Goal: Task Accomplishment & Management: Manage account settings

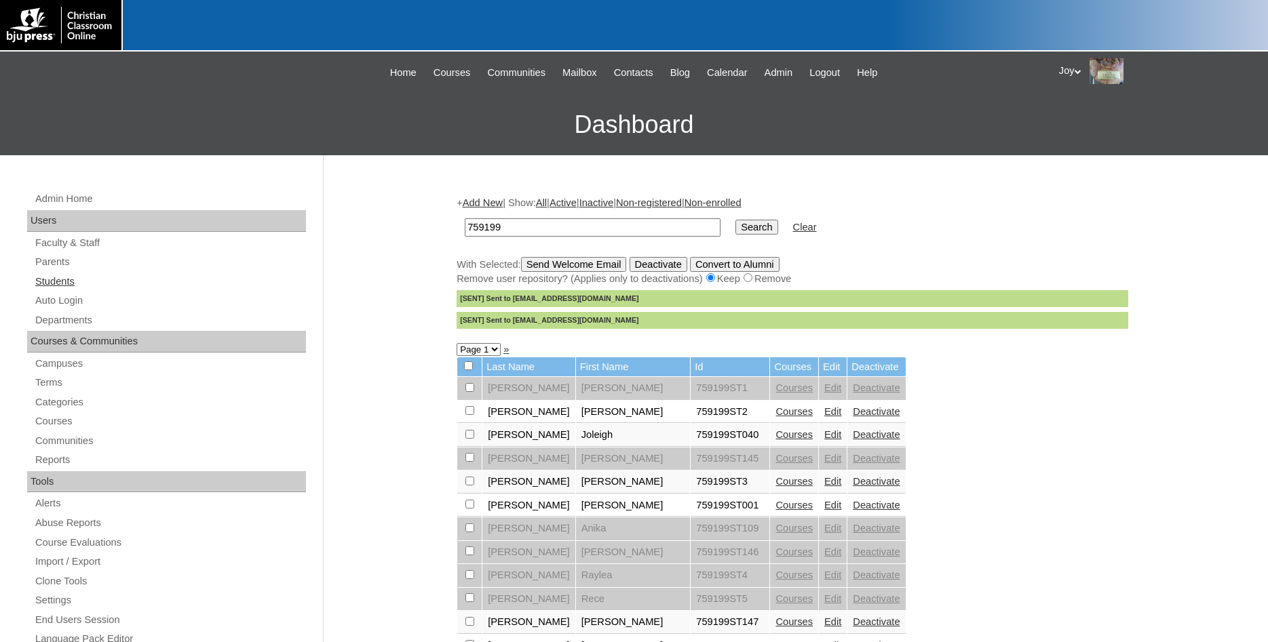
click at [56, 282] on link "Students" at bounding box center [170, 281] width 272 height 17
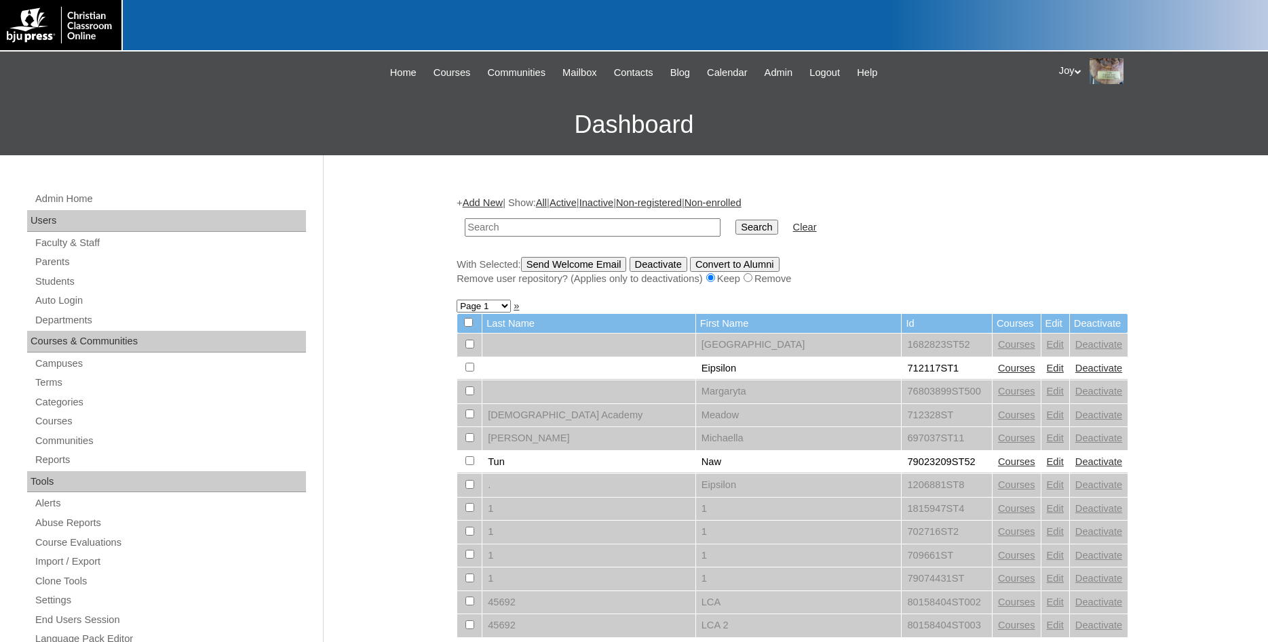
click at [623, 226] on input "text" at bounding box center [593, 227] width 256 height 18
type input "Ricker"
click at [735, 220] on input "Search" at bounding box center [756, 227] width 42 height 15
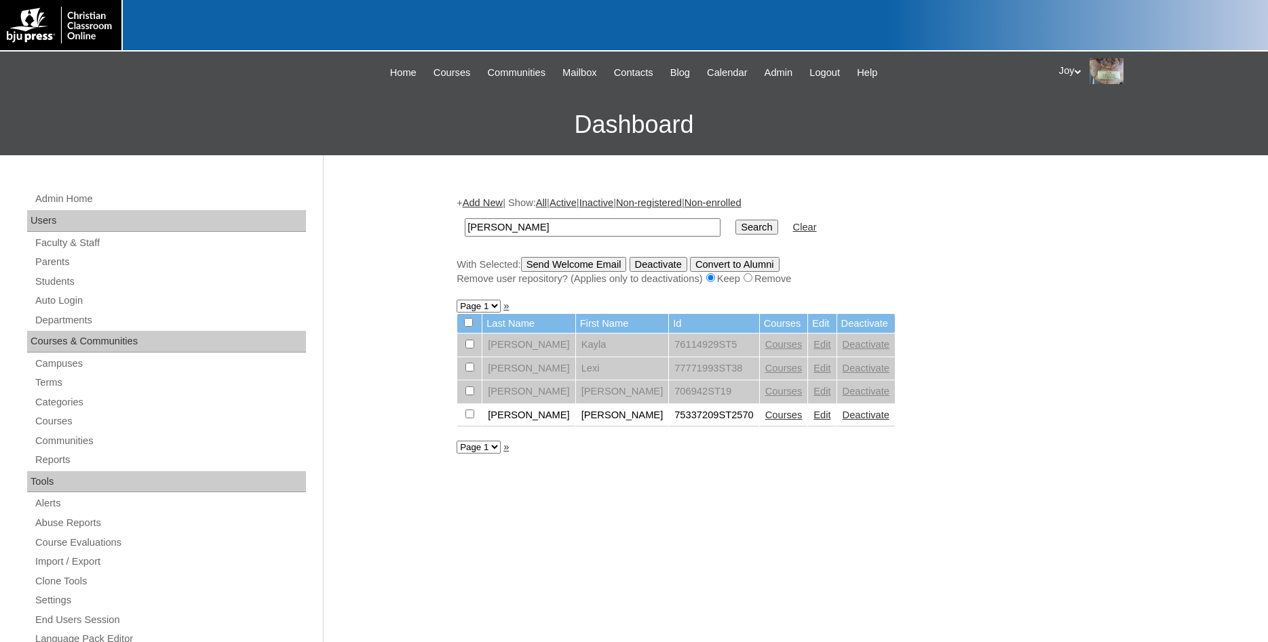
click at [813, 419] on link "Edit" at bounding box center [821, 415] width 17 height 11
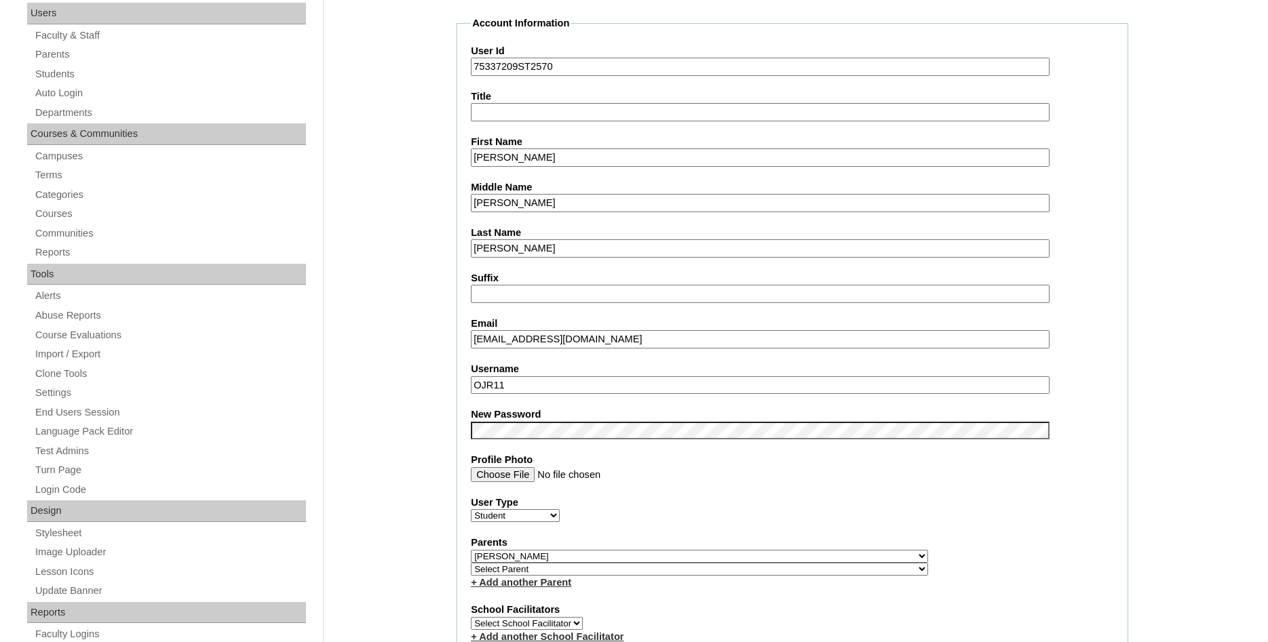
drag, startPoint x: 522, startPoint y: 380, endPoint x: 44, endPoint y: 298, distance: 485.1
click at [471, 376] on input "OJR11" at bounding box center [760, 385] width 579 height 18
type input "oricker"
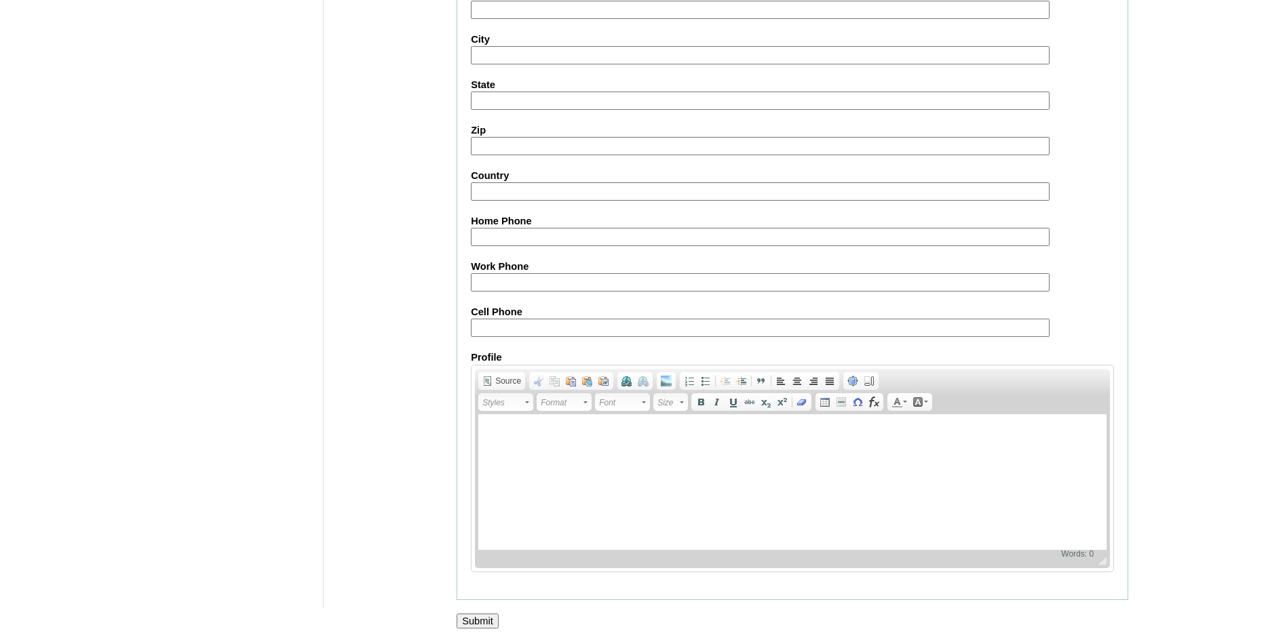
scroll to position [1448, 0]
click at [477, 619] on input "Submit" at bounding box center [478, 621] width 42 height 15
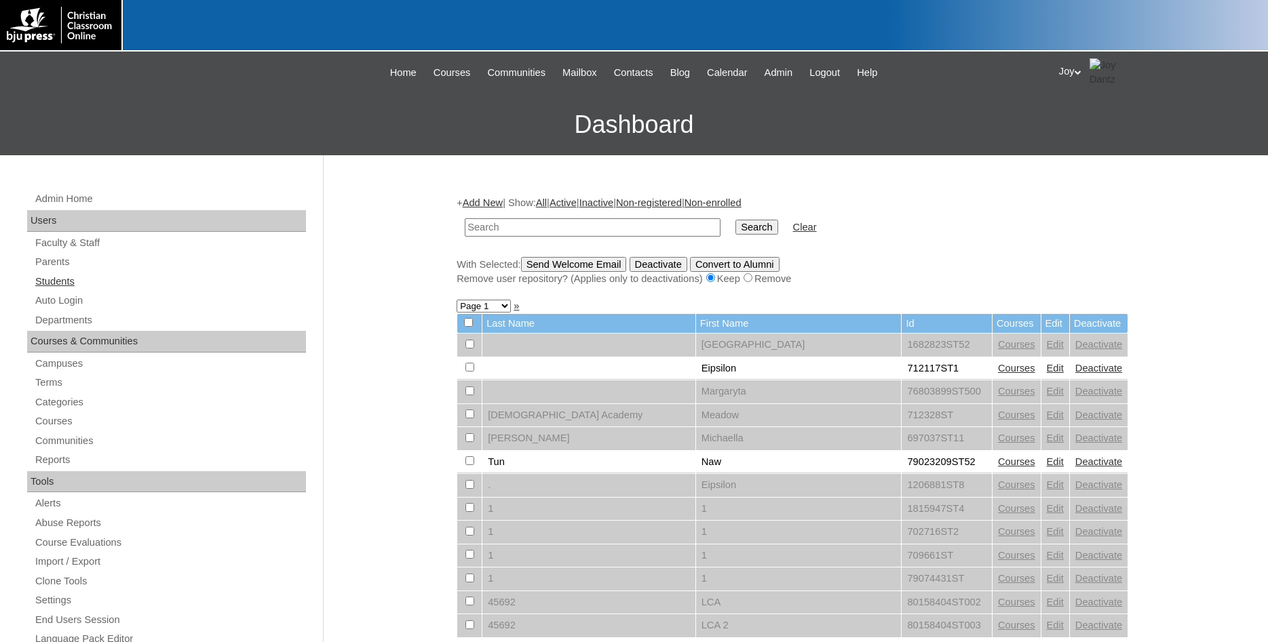
click at [71, 281] on link "Students" at bounding box center [170, 281] width 272 height 17
click at [71, 280] on link "Students" at bounding box center [170, 281] width 272 height 17
click at [56, 282] on link "Students" at bounding box center [170, 281] width 272 height 17
drag, startPoint x: 471, startPoint y: 222, endPoint x: 735, endPoint y: 235, distance: 264.2
click at [484, 232] on input "500029626" at bounding box center [593, 227] width 256 height 18
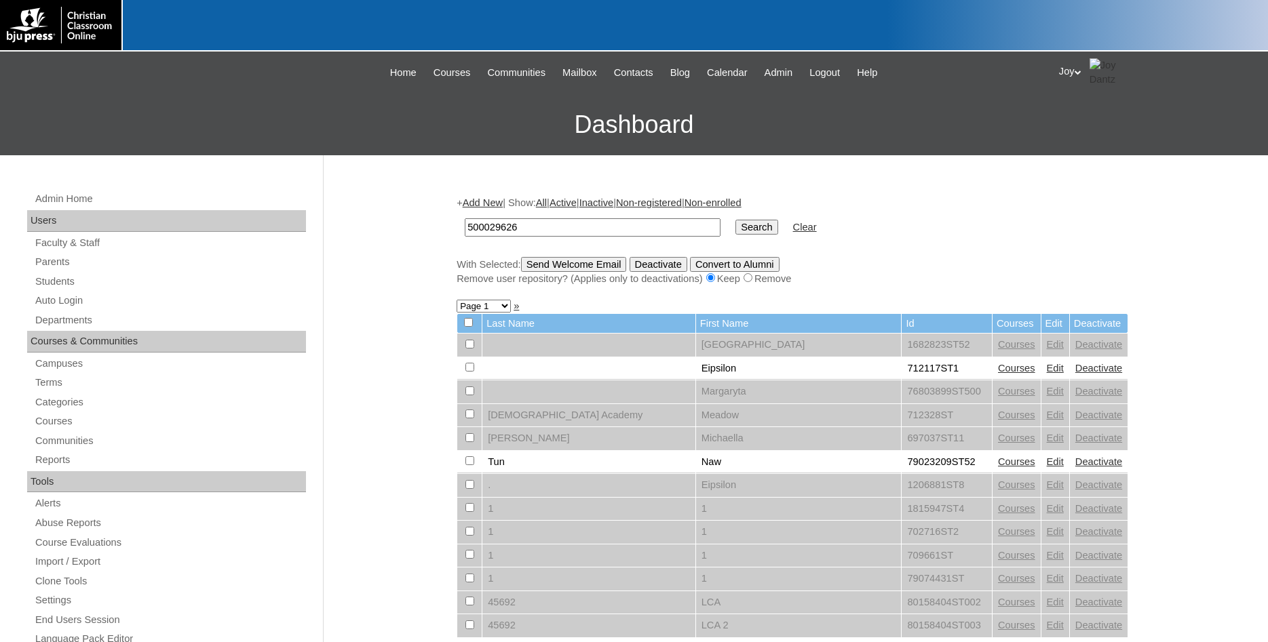
click at [476, 227] on input "500029626" at bounding box center [593, 227] width 256 height 18
click at [472, 227] on input "500029626" at bounding box center [593, 227] width 256 height 18
click at [559, 230] on input "500029626" at bounding box center [593, 227] width 256 height 18
type input "500029626"
click at [735, 233] on input "Search" at bounding box center [756, 227] width 42 height 15
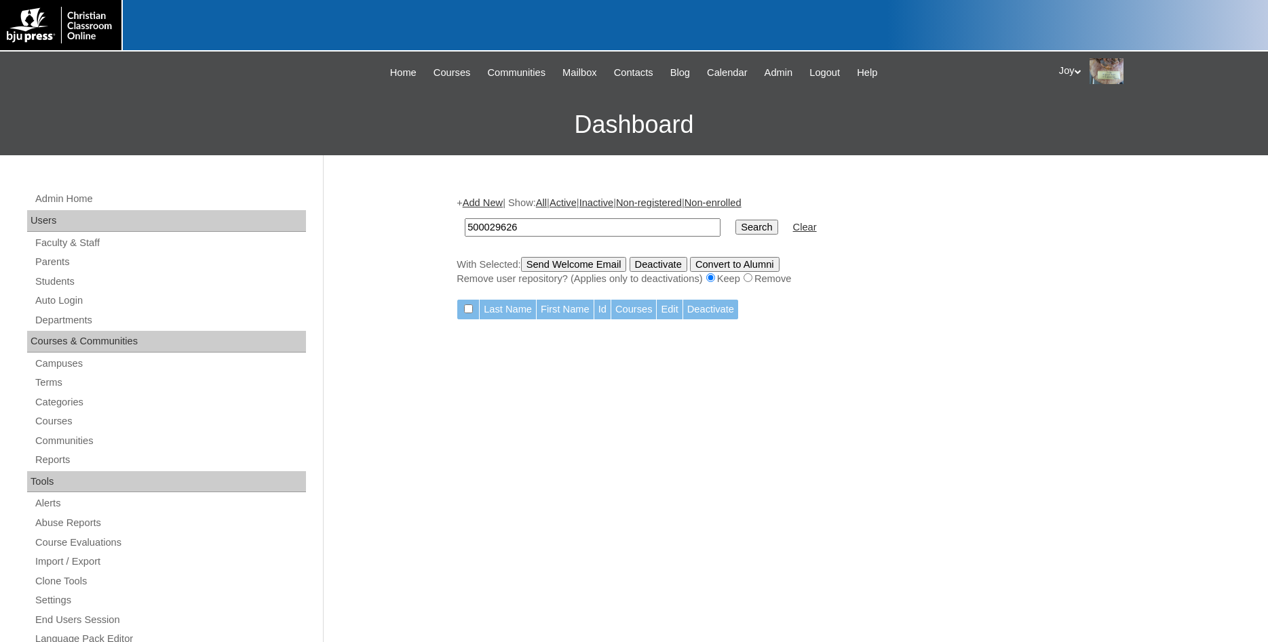
click at [534, 222] on input "500029626" at bounding box center [593, 227] width 256 height 18
click at [529, 234] on input "500029626" at bounding box center [593, 227] width 256 height 18
click at [527, 222] on input "500029626" at bounding box center [593, 227] width 256 height 18
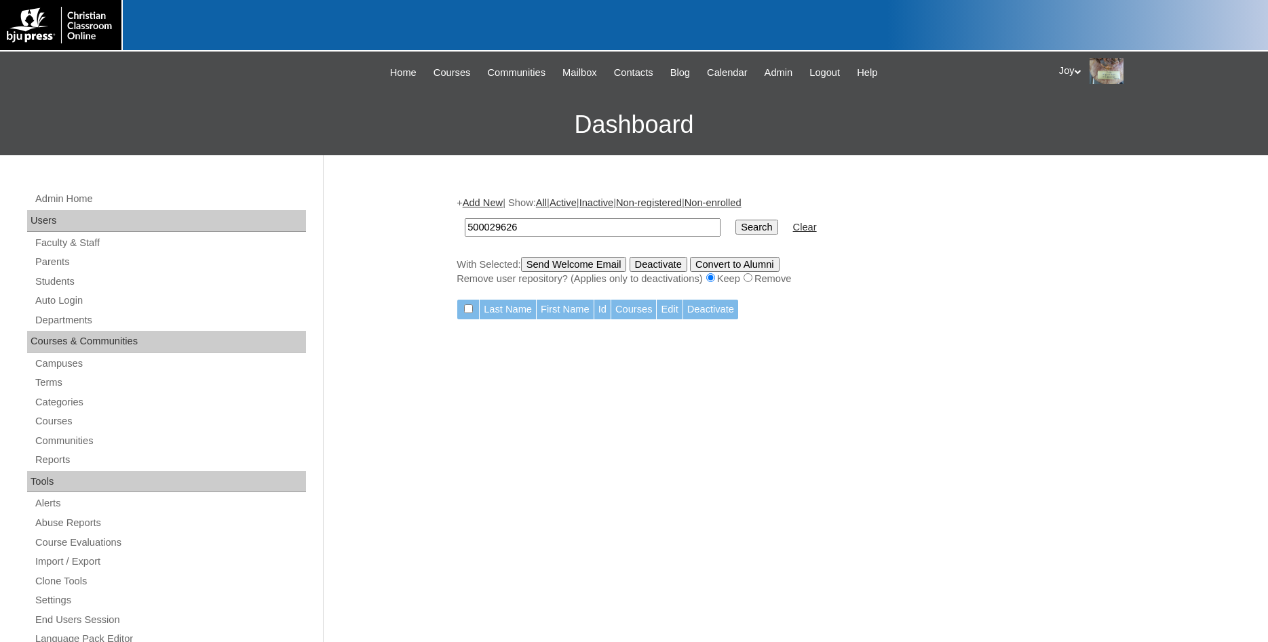
drag, startPoint x: 527, startPoint y: 222, endPoint x: 547, endPoint y: 208, distance: 25.2
click at [527, 222] on input "500029626" at bounding box center [593, 227] width 256 height 18
click at [545, 207] on div "+ Add New | Show: All | Active | Inactive | Non-registered | Non-enrolled 50002…" at bounding box center [793, 241] width 672 height 90
click at [547, 208] on div "+ Add New | Show: All | Active | Inactive | Non-registered | Non-enrolled 50002…" at bounding box center [793, 241] width 672 height 90
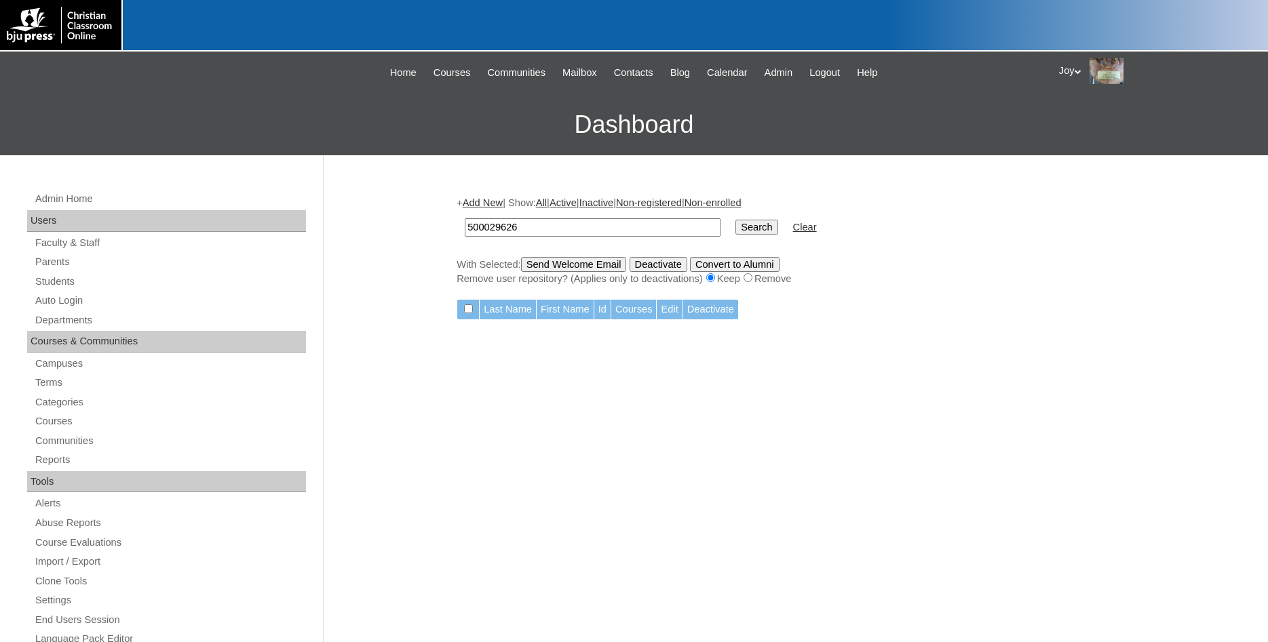
click at [484, 227] on input "500029626" at bounding box center [593, 227] width 256 height 18
click at [477, 226] on input "500029626" at bounding box center [593, 227] width 256 height 18
click at [475, 226] on input "500029626" at bounding box center [593, 227] width 256 height 18
click at [471, 229] on input "500029626" at bounding box center [593, 227] width 256 height 18
type input "500029626"
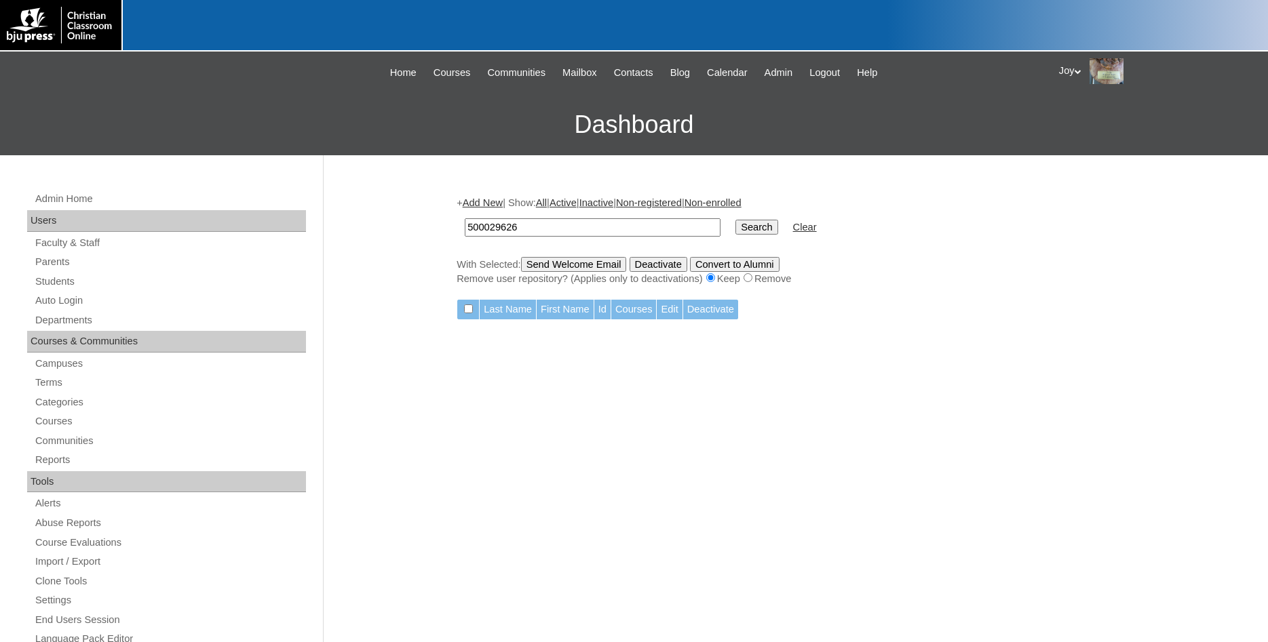
click at [735, 220] on input "Search" at bounding box center [756, 227] width 42 height 15
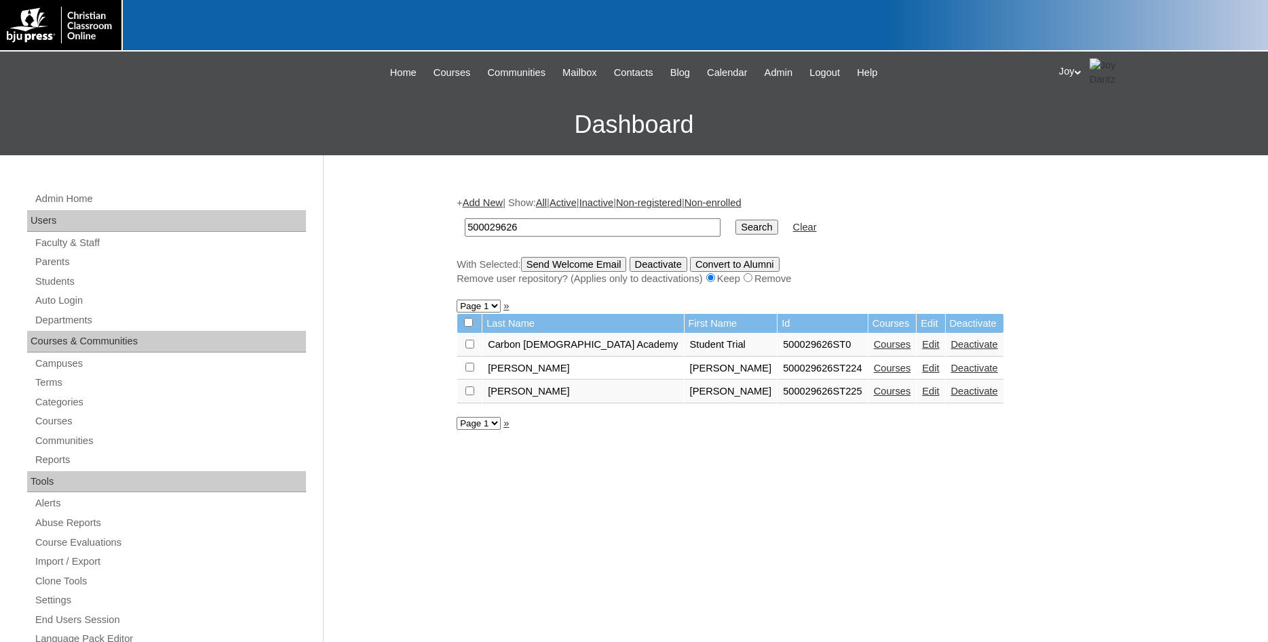
click at [922, 374] on link "Edit" at bounding box center [930, 368] width 17 height 11
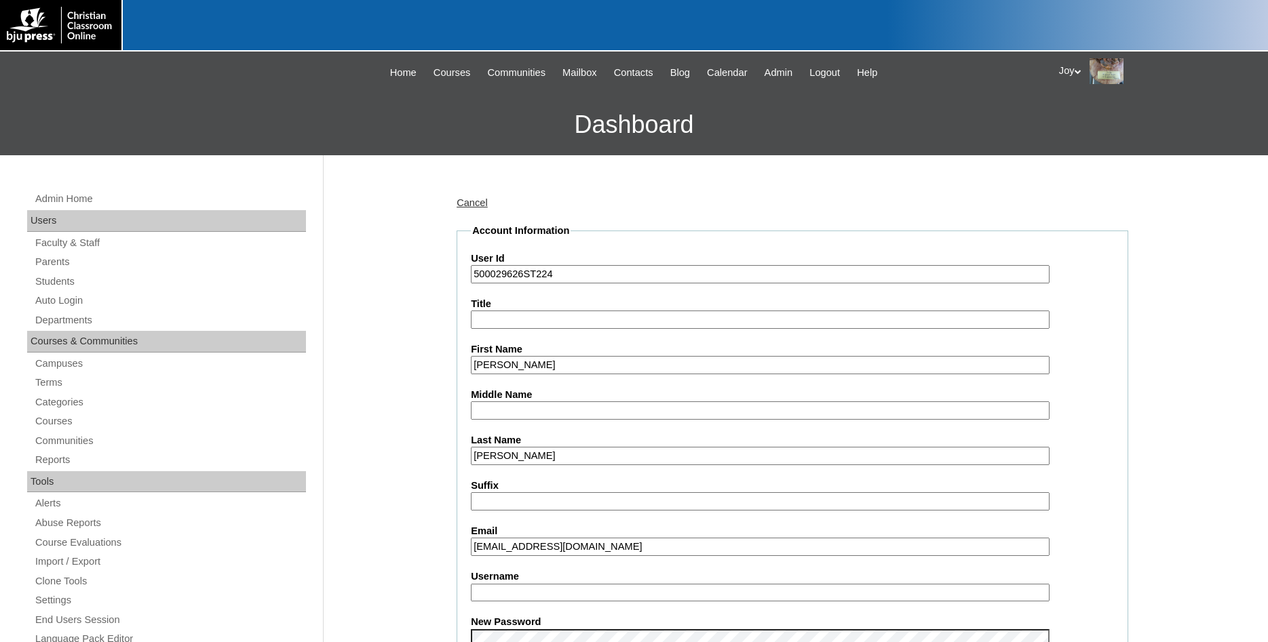
click at [627, 556] on input "[EMAIL_ADDRESS][DOMAIN_NAME]" at bounding box center [760, 547] width 579 height 18
click at [627, 547] on input "[EMAIL_ADDRESS][DOMAIN_NAME]" at bounding box center [760, 547] width 579 height 18
click at [627, 547] on input "cwright@ccacrusaders.com" at bounding box center [760, 547] width 579 height 18
click at [626, 546] on input "cwright@ccacrusaders.com" at bounding box center [760, 547] width 579 height 18
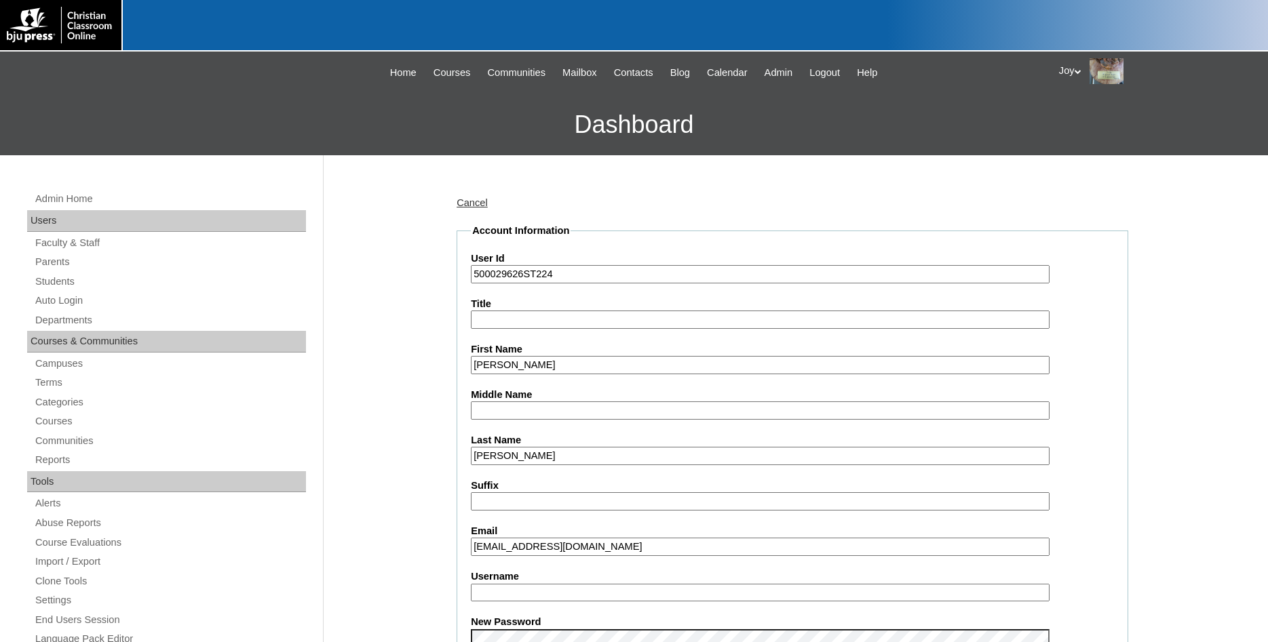
paste input "cl"
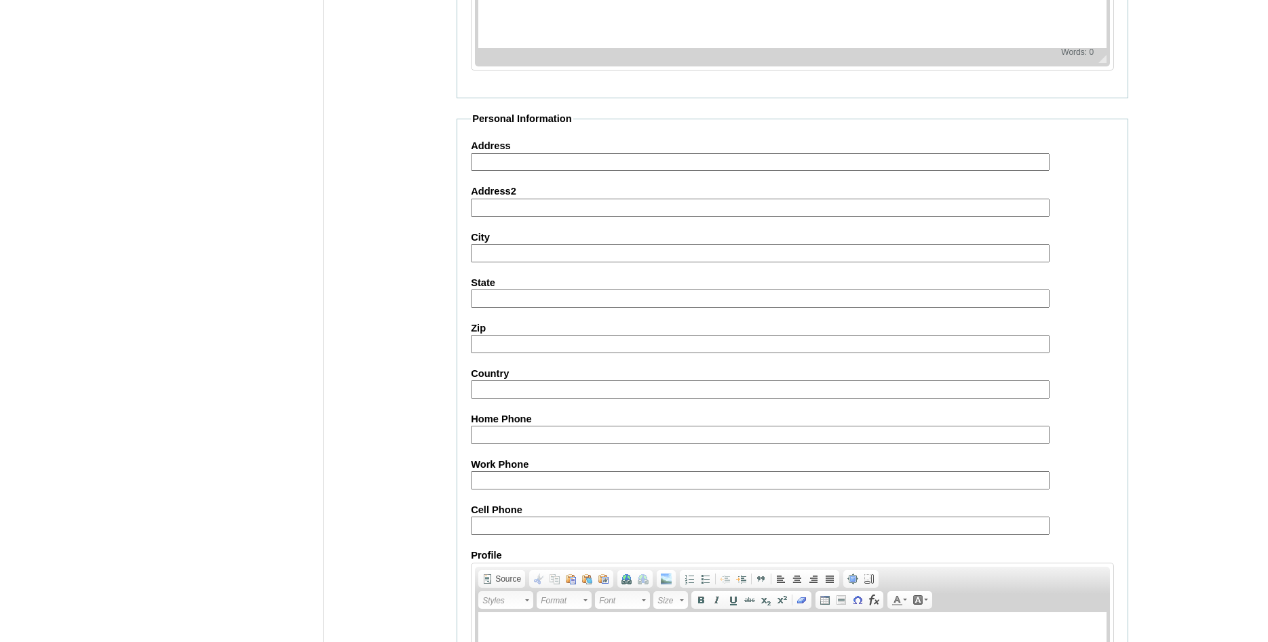
scroll to position [1448, 0]
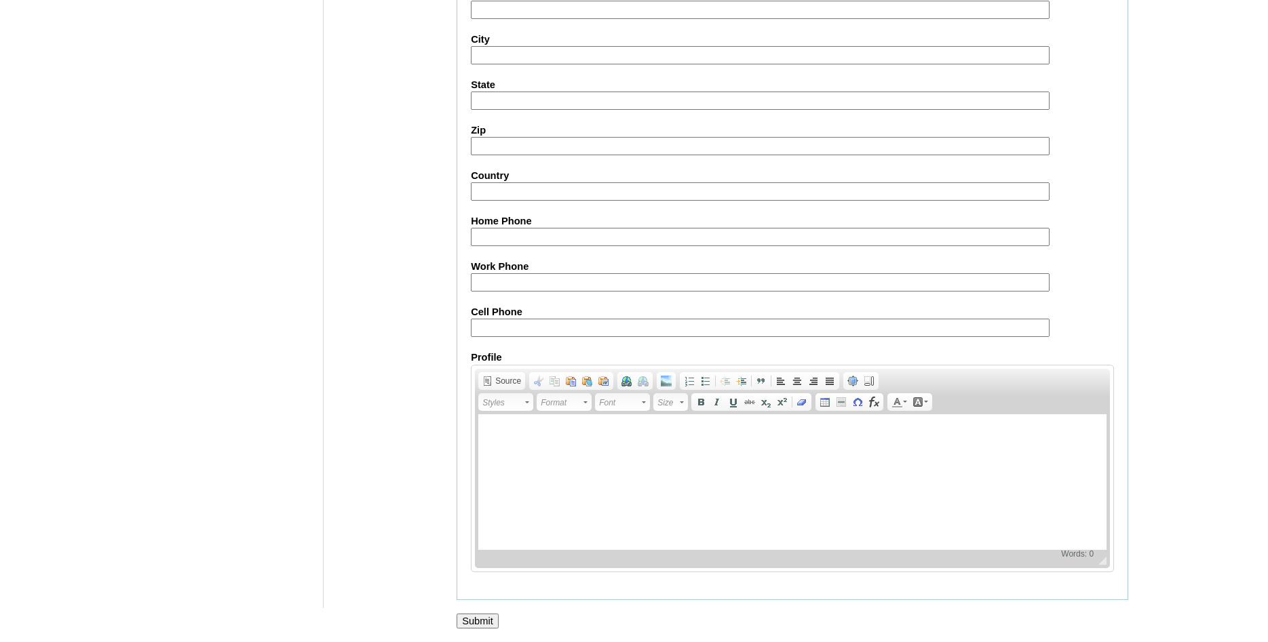
type input "[EMAIL_ADDRESS][DOMAIN_NAME]"
click at [475, 616] on input "Submit" at bounding box center [478, 621] width 42 height 15
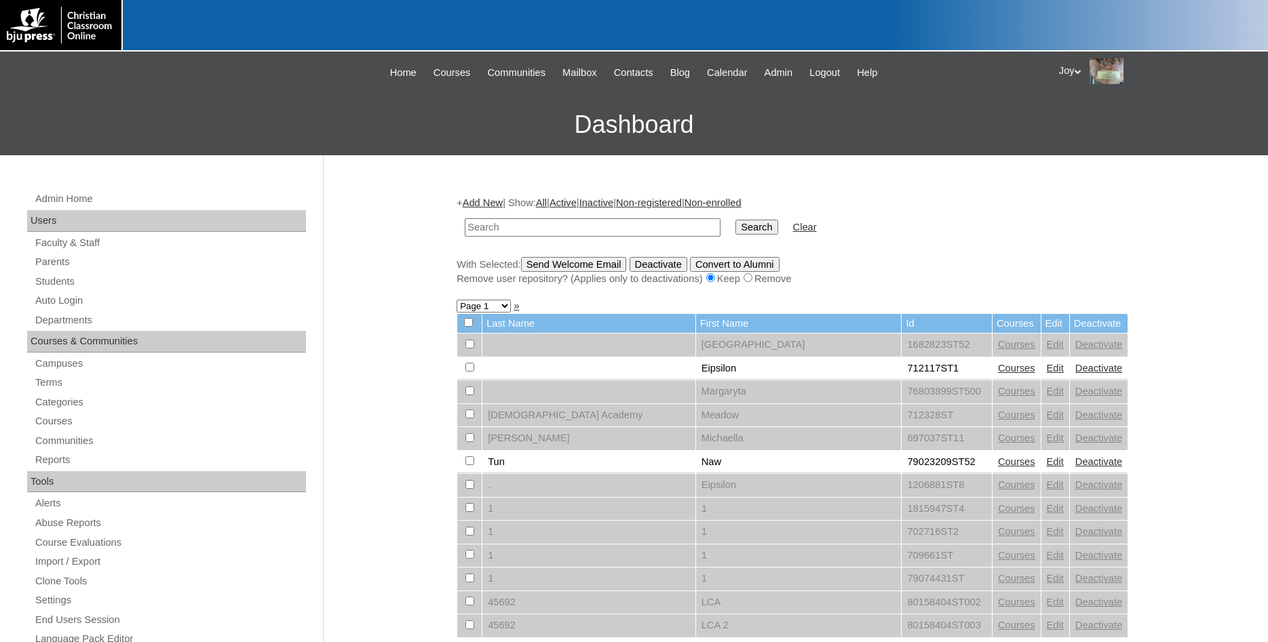
click at [594, 224] on input "text" at bounding box center [593, 227] width 256 height 18
click at [945, 286] on div "Remove user repository? (Applies only to deactivations) Keep Remove" at bounding box center [793, 279] width 672 height 14
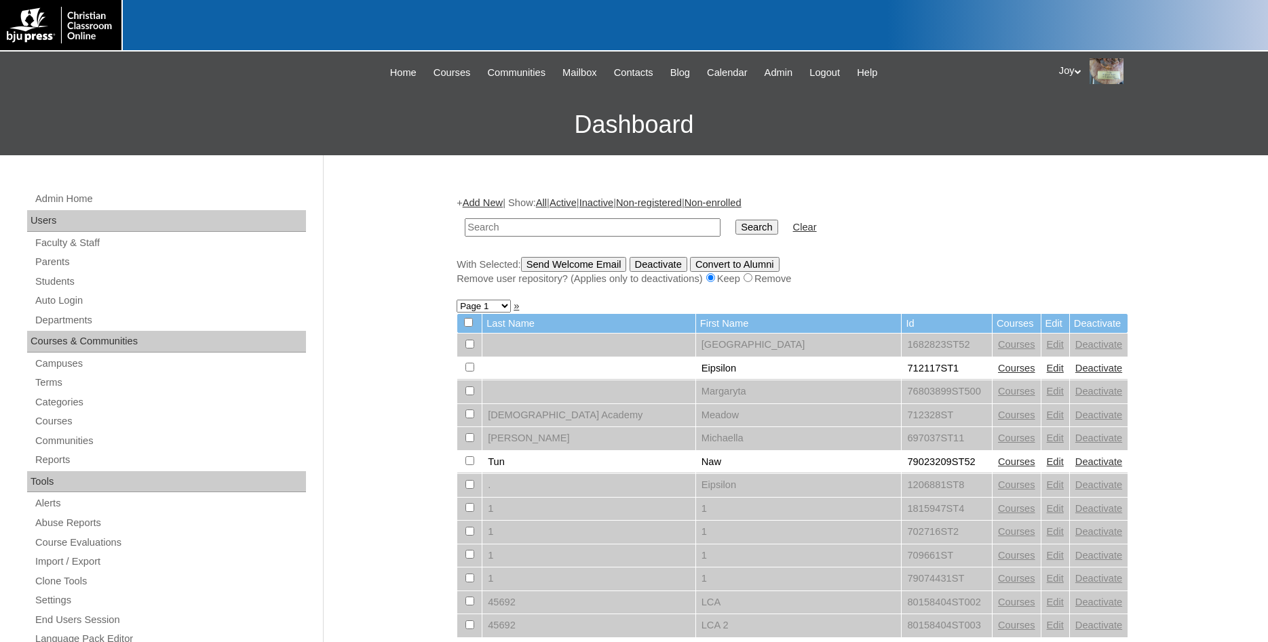
click at [569, 230] on input "text" at bounding box center [593, 227] width 256 height 18
paste input "[EMAIL_ADDRESS][DOMAIN_NAME]"
type input "[EMAIL_ADDRESS][DOMAIN_NAME]"
click at [735, 226] on input "Search" at bounding box center [756, 227] width 42 height 15
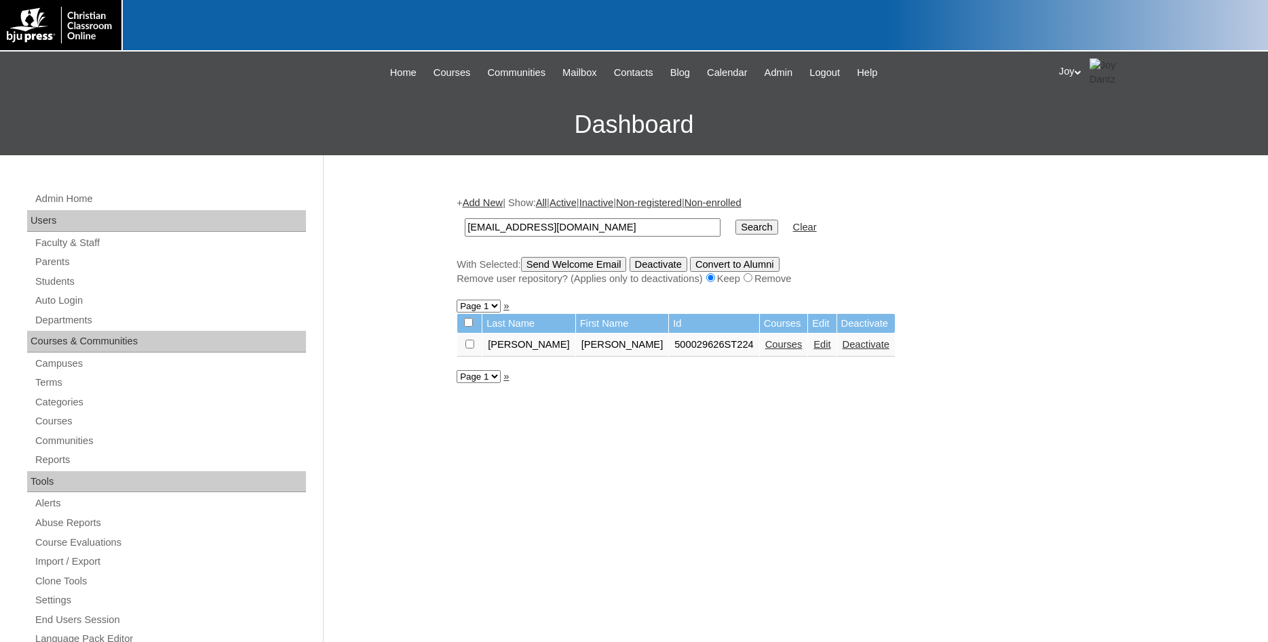
click at [477, 352] on td at bounding box center [469, 345] width 24 height 23
click at [471, 349] on input "checkbox" at bounding box center [469, 344] width 9 height 9
checkbox input "true"
click at [579, 263] on input "Send Welcome Email" at bounding box center [574, 264] width 106 height 15
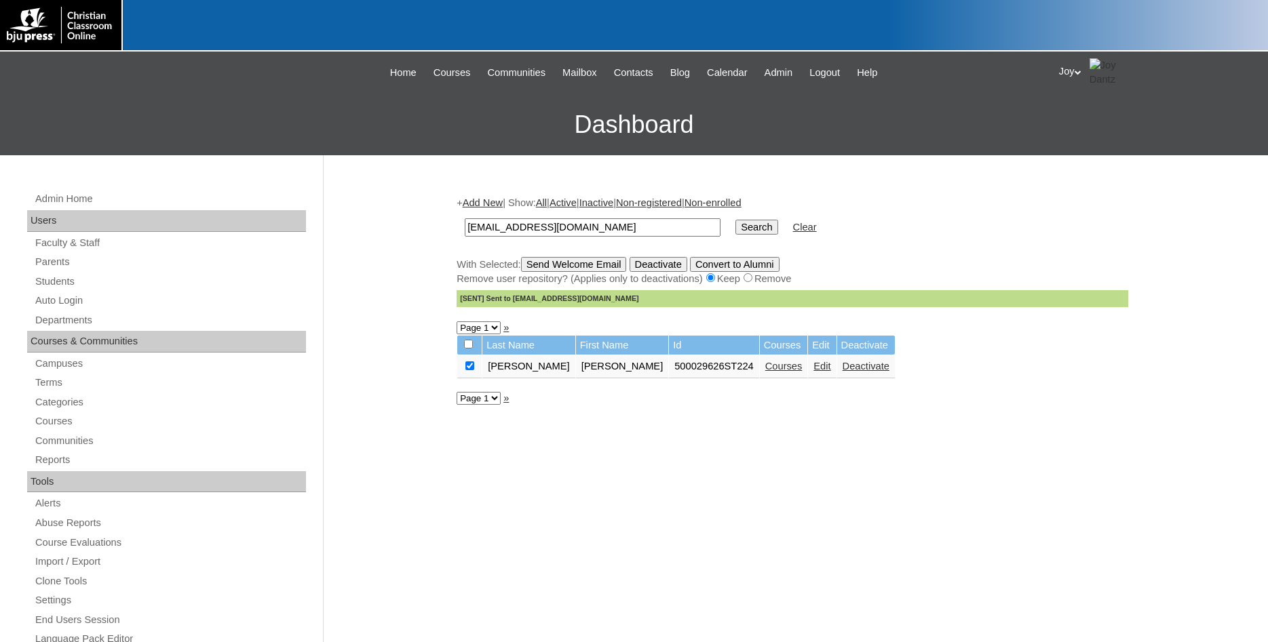
click at [627, 223] on input "cclwright@ccacrusaders.com" at bounding box center [593, 227] width 256 height 18
drag, startPoint x: 607, startPoint y: 370, endPoint x: 658, endPoint y: 374, distance: 51.0
click at [669, 374] on td "500029626ST224" at bounding box center [714, 366] width 90 height 23
copy td "500029626"
click at [666, 227] on input "cclwright@ccacrusaders.com" at bounding box center [593, 227] width 256 height 18
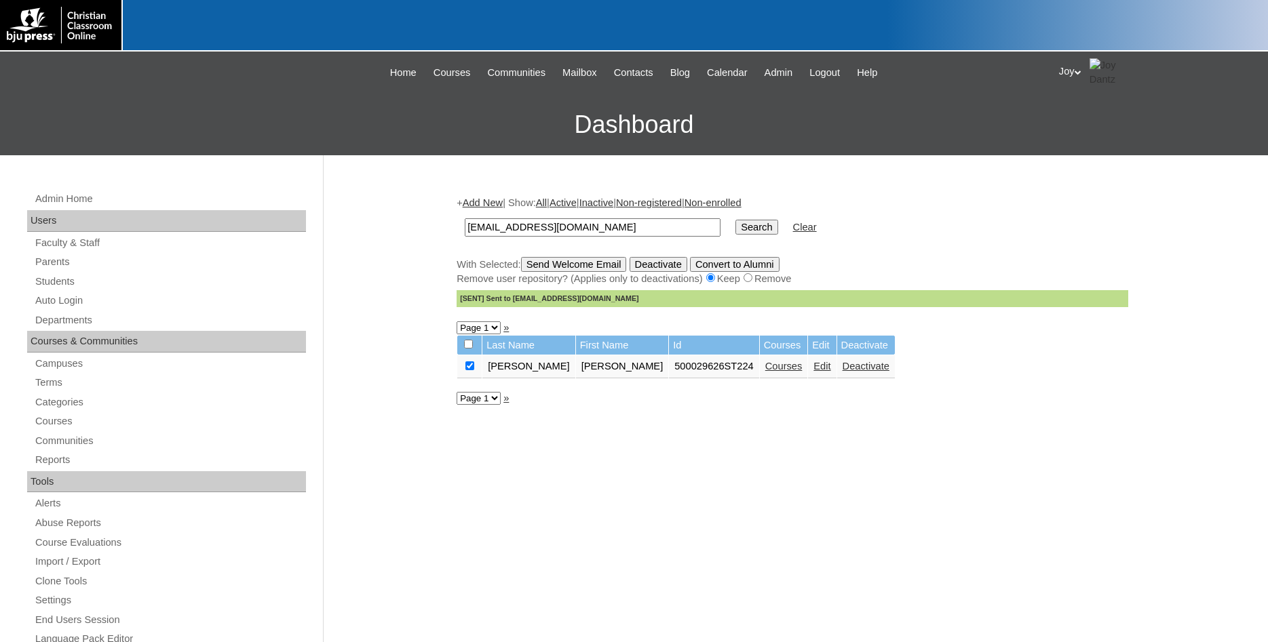
drag, startPoint x: 669, startPoint y: 225, endPoint x: 399, endPoint y: 197, distance: 271.4
click at [465, 218] on input "cclwright@ccacrusaders.com" at bounding box center [593, 227] width 256 height 18
click at [542, 492] on div "+ Add New | Show: All | Active | Inactive | Non-registered | Non-enrolled cclwr…" at bounding box center [789, 636] width 678 height 908
drag, startPoint x: 629, startPoint y: 225, endPoint x: 250, endPoint y: 192, distance: 380.6
click at [465, 218] on input "cclwright@ccacrusaders.com" at bounding box center [593, 227] width 256 height 18
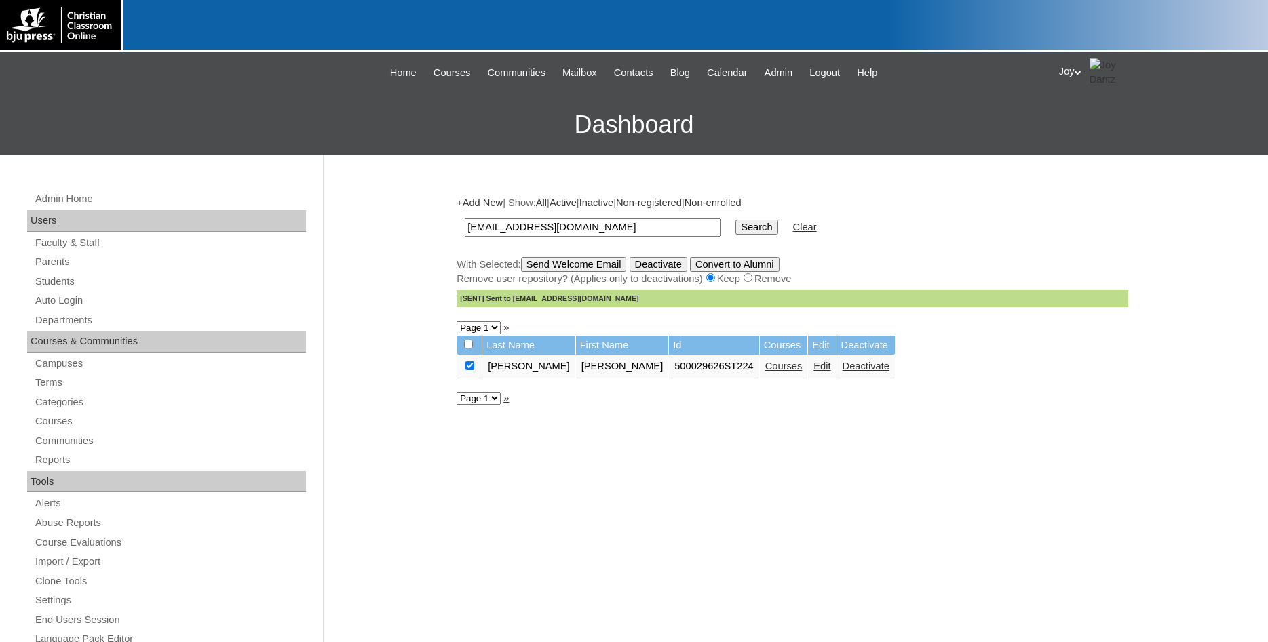
paste input "500029626"
type input "500029626"
click at [742, 228] on input "Search" at bounding box center [756, 227] width 42 height 15
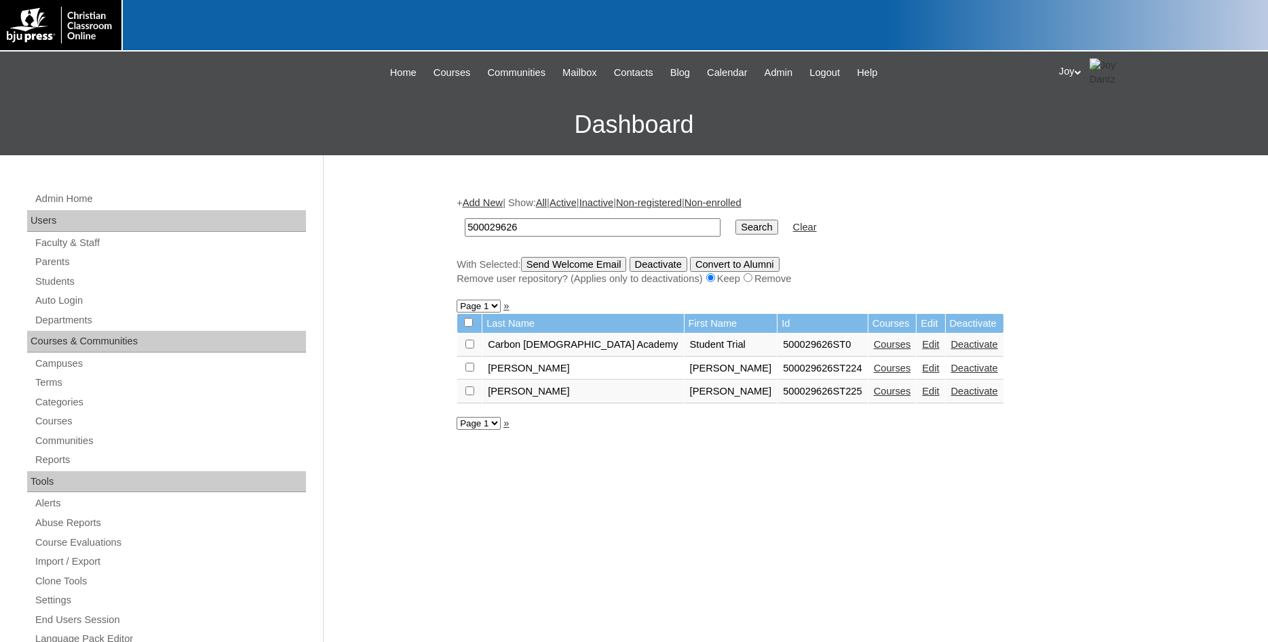
click at [922, 397] on link "Edit" at bounding box center [930, 391] width 17 height 11
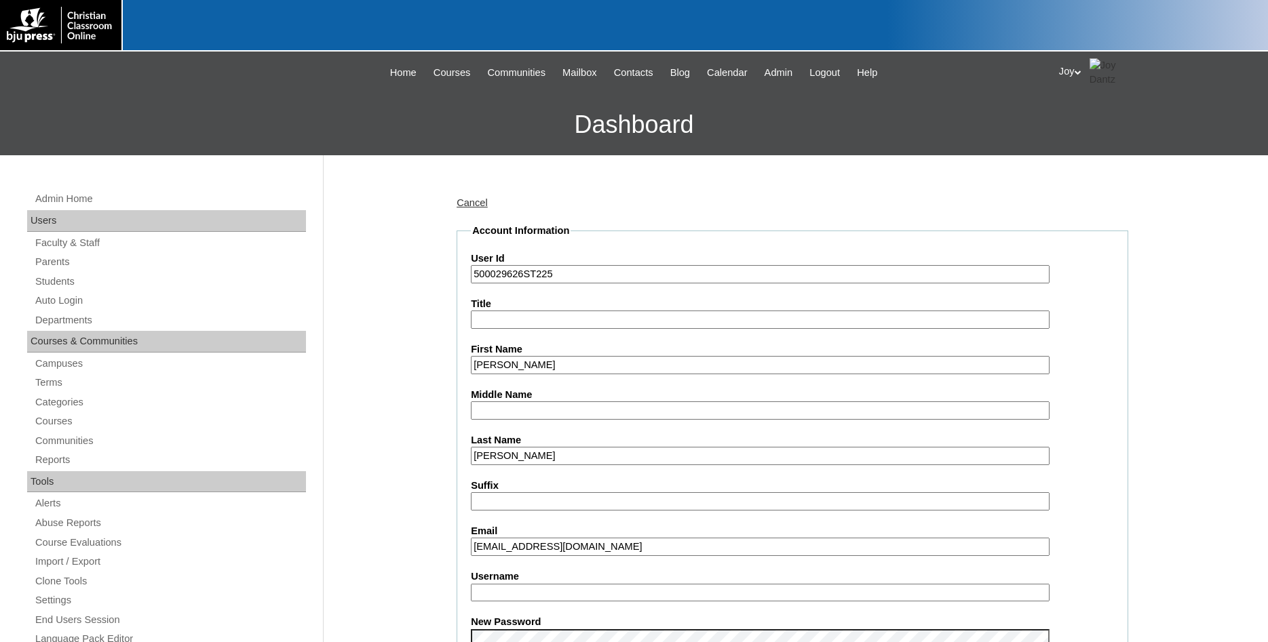
click at [632, 548] on input "dwright@ccacrusaders.com" at bounding box center [760, 547] width 579 height 18
drag, startPoint x: 632, startPoint y: 548, endPoint x: 369, endPoint y: 530, distance: 263.1
click at [471, 538] on input "dwright@ccacrusaders.com" at bounding box center [760, 547] width 579 height 18
paste input "[EMAIL_ADDRESS][DOMAIN_NAME]"
type input "[EMAIL_ADDRESS][DOMAIN_NAME]"
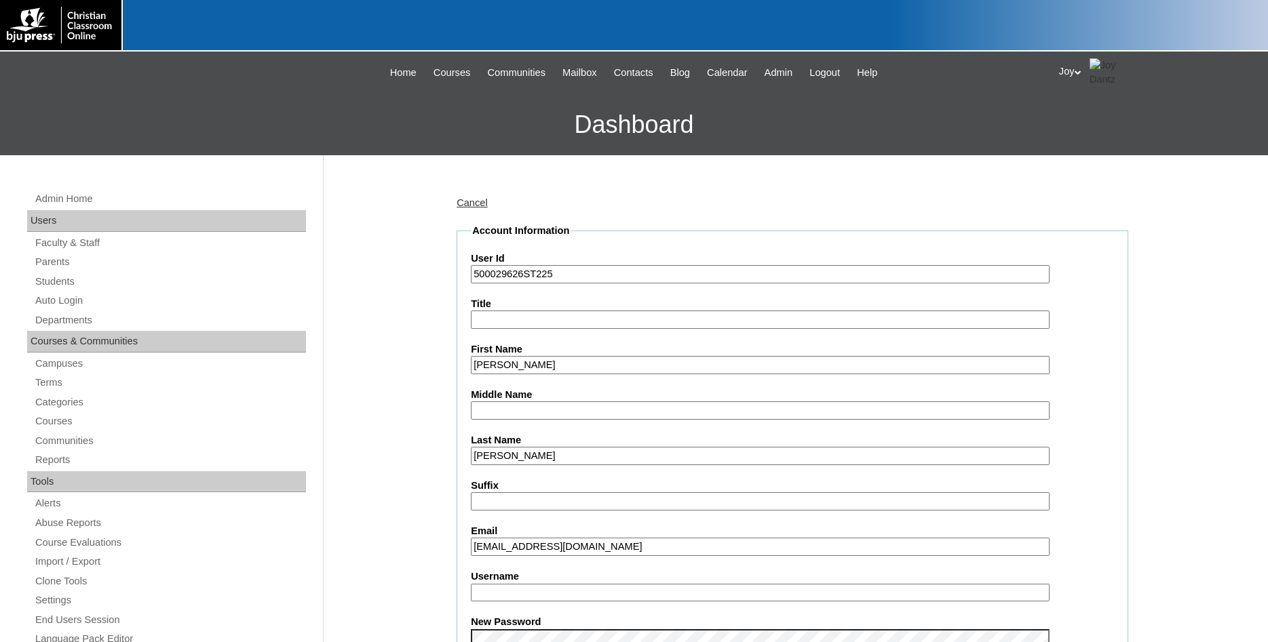
click at [478, 549] on input "[EMAIL_ADDRESS][DOMAIN_NAME]" at bounding box center [760, 547] width 579 height 18
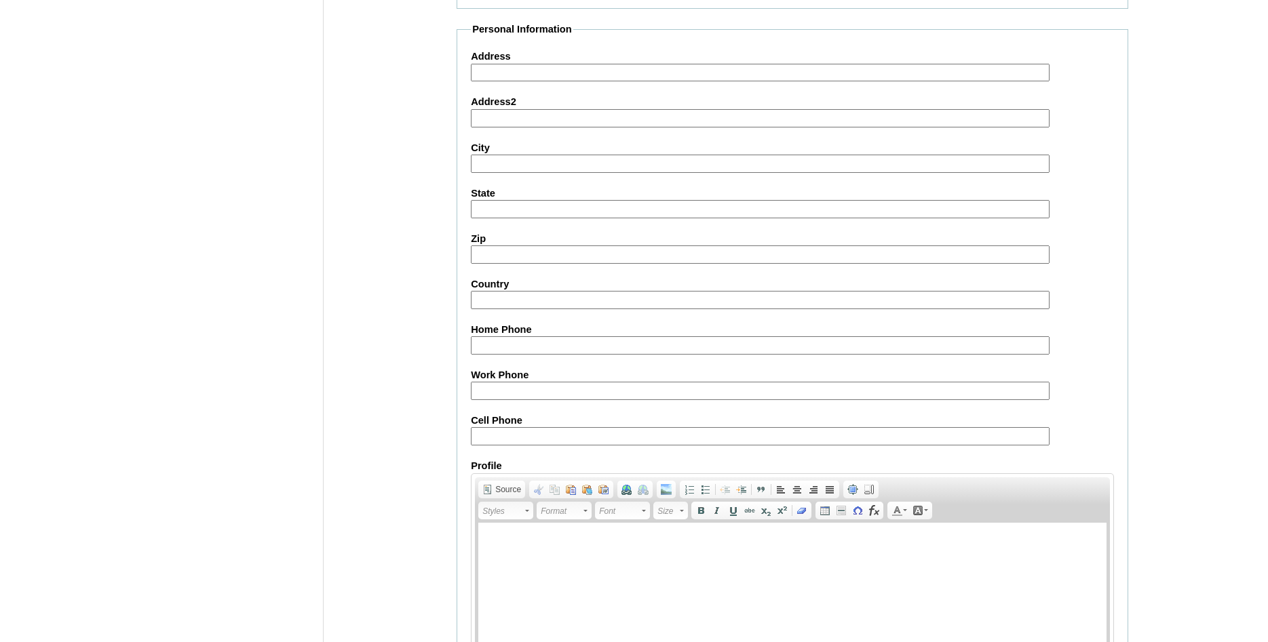
scroll to position [1448, 0]
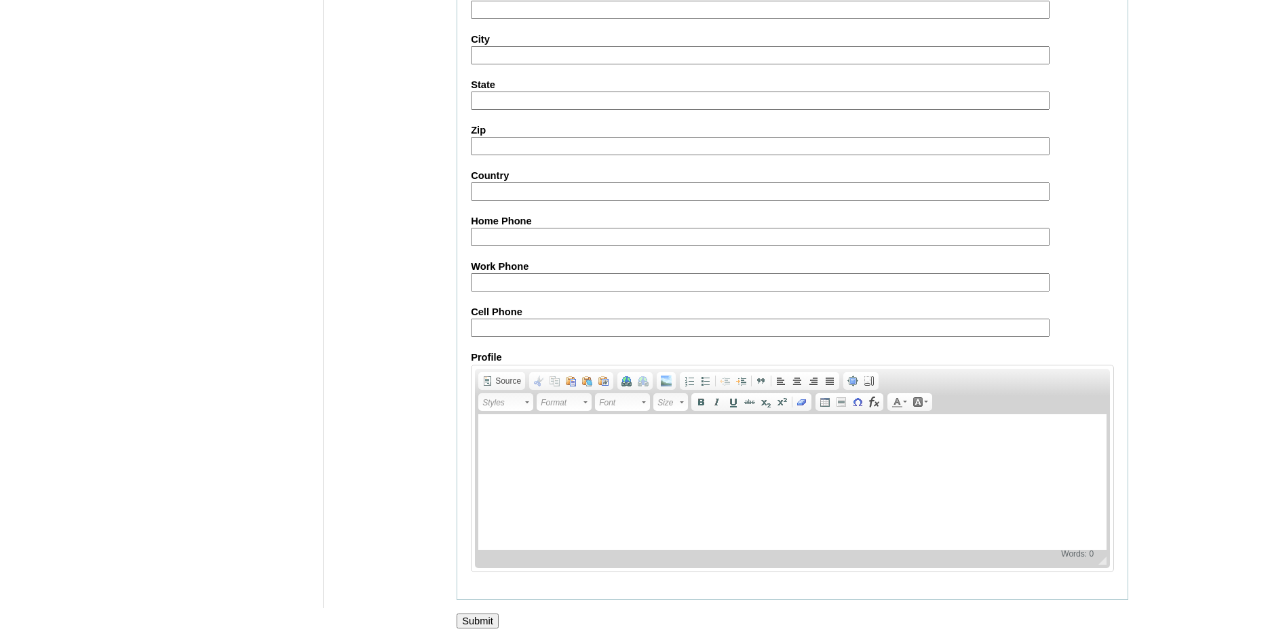
click at [468, 615] on input "Submit" at bounding box center [478, 621] width 42 height 15
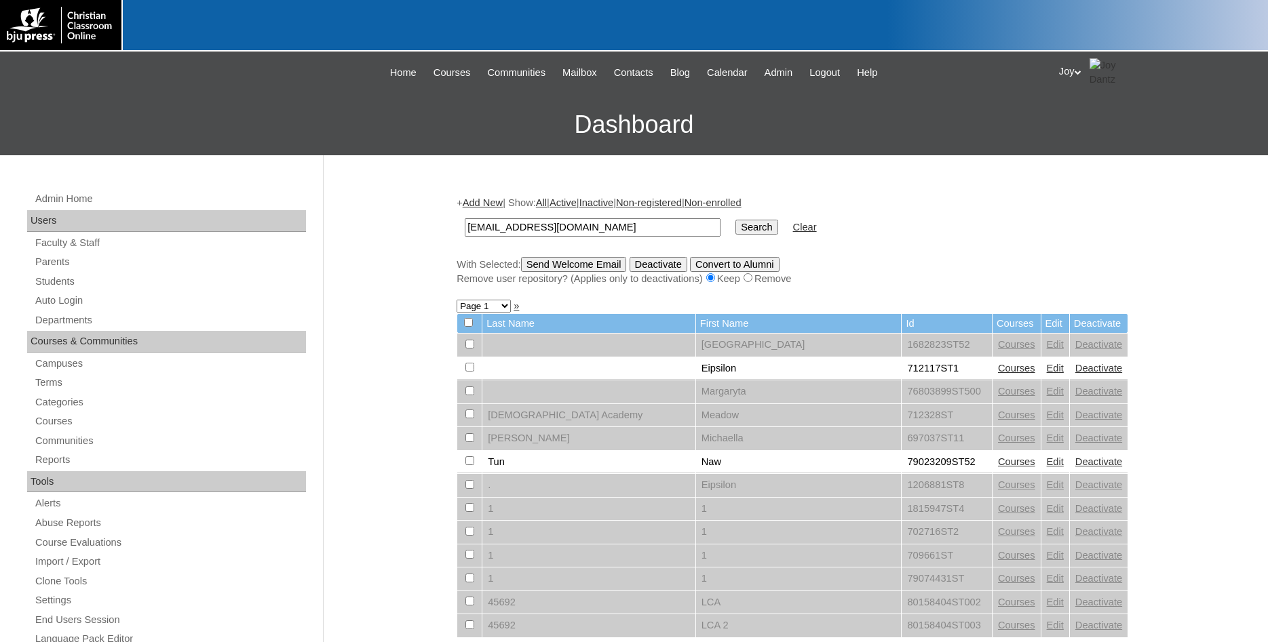
type input "[EMAIL_ADDRESS][DOMAIN_NAME]"
click at [744, 229] on input "Search" at bounding box center [756, 227] width 42 height 15
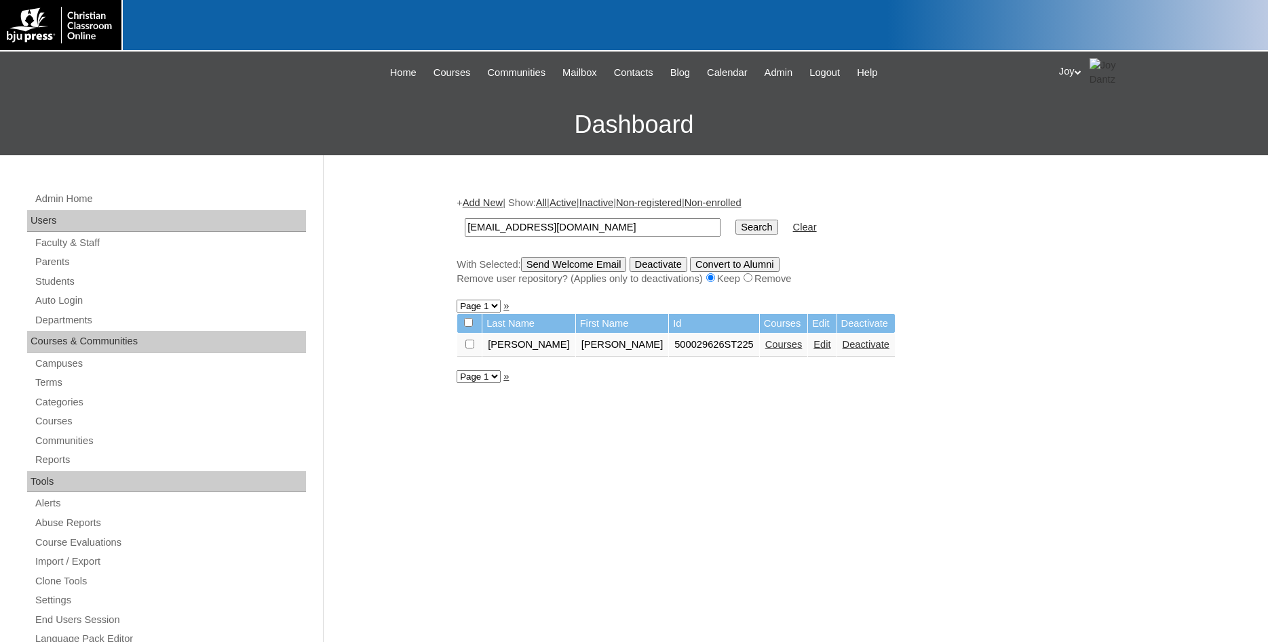
click at [473, 349] on input "checkbox" at bounding box center [469, 344] width 9 height 9
click at [467, 349] on input "checkbox" at bounding box center [469, 344] width 9 height 9
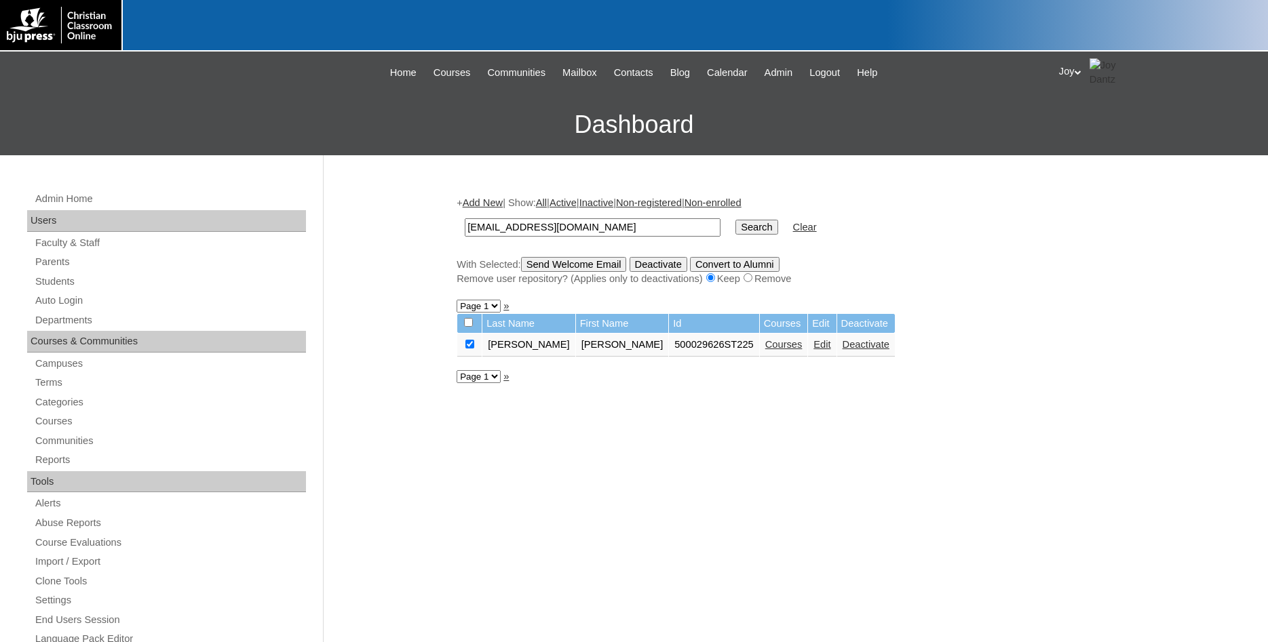
click at [467, 349] on input "checkbox" at bounding box center [469, 344] width 9 height 9
click at [469, 349] on input "checkbox" at bounding box center [469, 344] width 9 height 9
checkbox input "true"
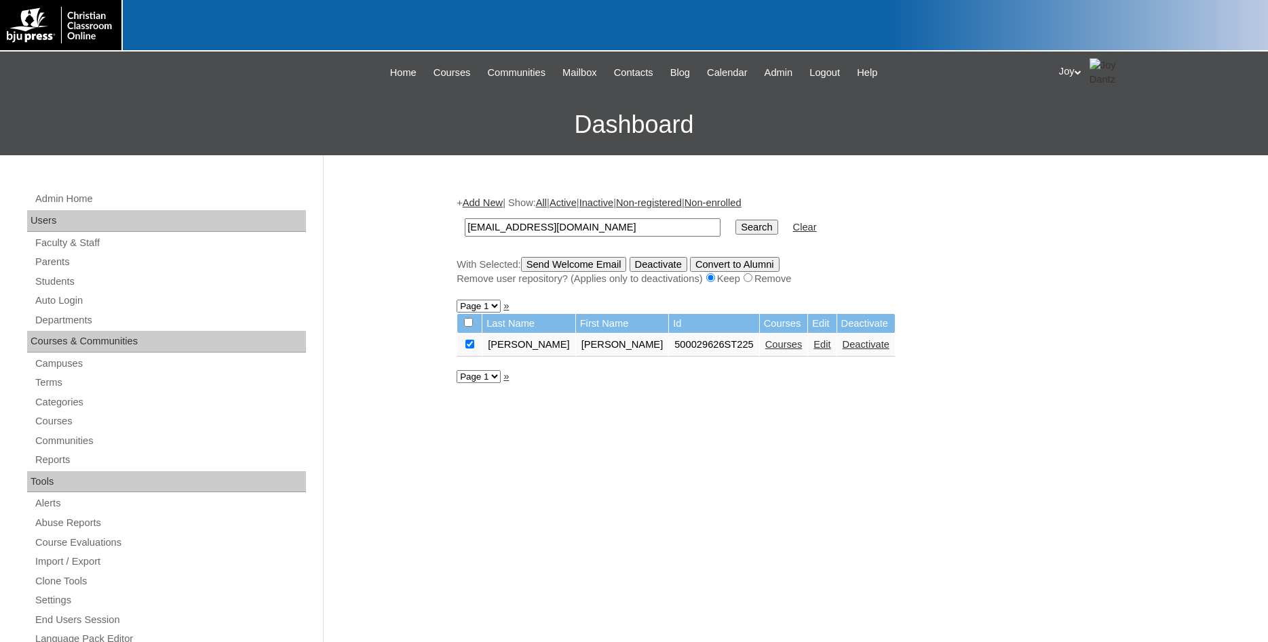
click at [564, 267] on input "Send Welcome Email" at bounding box center [574, 264] width 106 height 15
